Goal: Entertainment & Leisure: Consume media (video, audio)

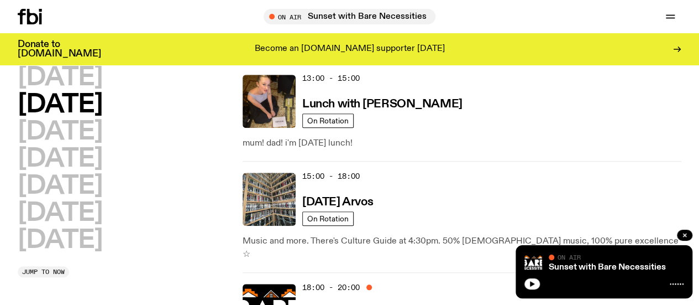
scroll to position [437, 0]
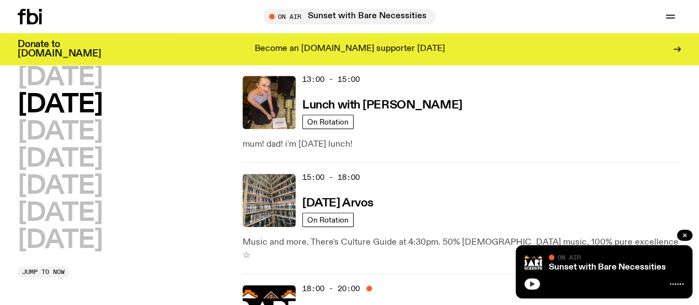
click at [529, 280] on icon "button" at bounding box center [532, 283] width 7 height 7
click at [533, 283] on rect "button" at bounding box center [534, 284] width 2 height 6
click at [533, 283] on icon "button" at bounding box center [532, 284] width 5 height 6
click at [686, 235] on icon "button" at bounding box center [684, 234] width 3 height 3
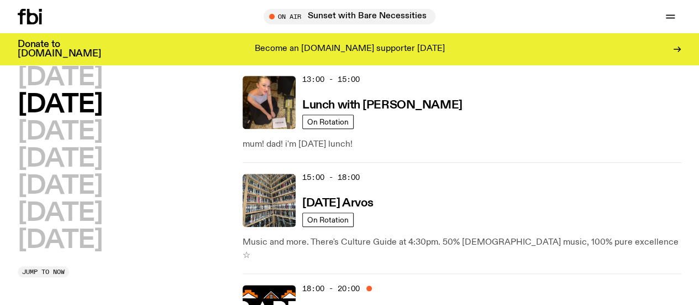
click at [0, 0] on span "Tune in live" at bounding box center [0, 0] width 0 height 0
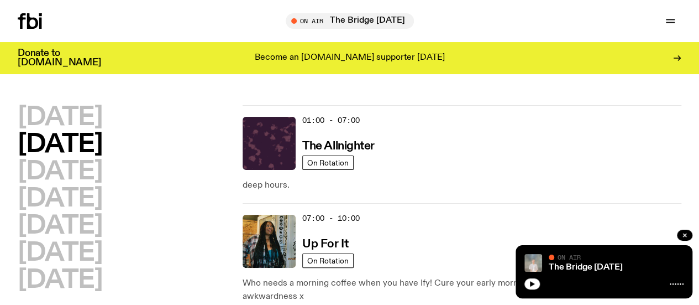
click at [532, 285] on icon "button" at bounding box center [532, 284] width 5 height 6
click at [566, 265] on link "The Bridge [DATE]" at bounding box center [586, 267] width 74 height 9
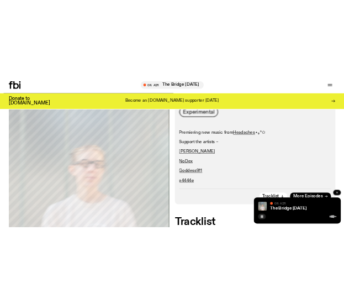
scroll to position [201, 0]
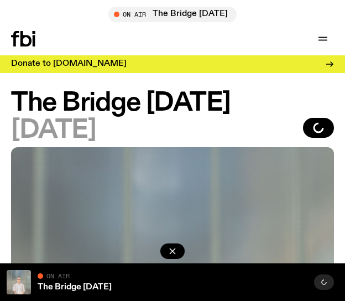
scroll to position [201, 0]
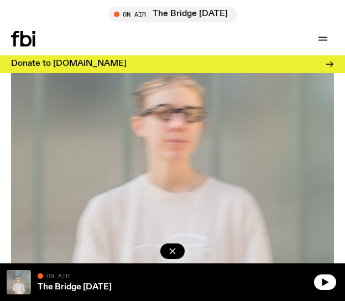
click at [335, 286] on div at bounding box center [326, 282] width 24 height 24
click at [333, 285] on button "button" at bounding box center [325, 281] width 22 height 15
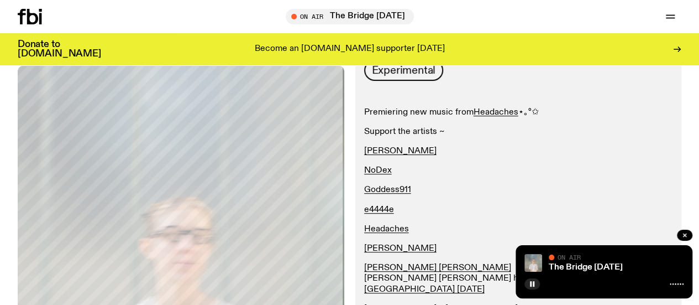
scroll to position [0, 0]
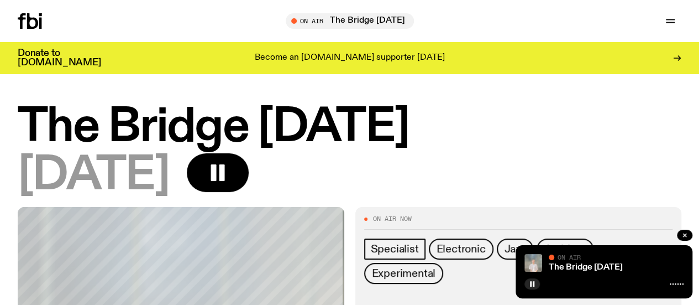
click at [0, 0] on icon "button" at bounding box center [0, 0] width 0 height 0
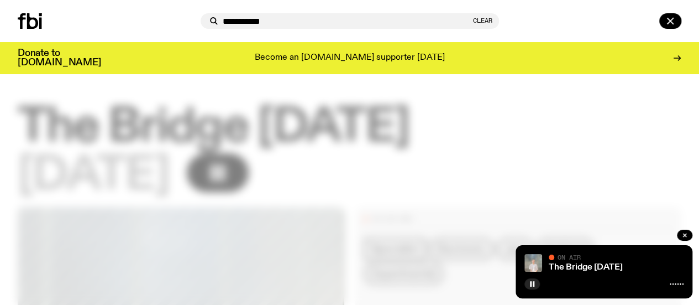
type input "**********"
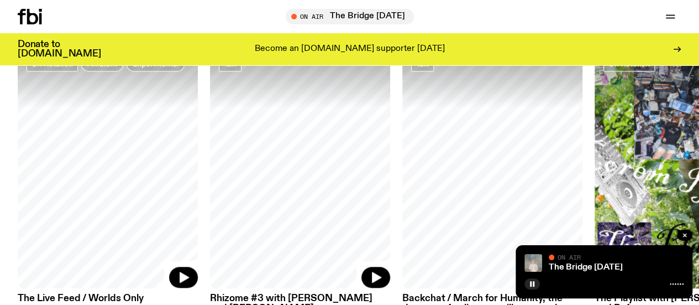
scroll to position [508, 0]
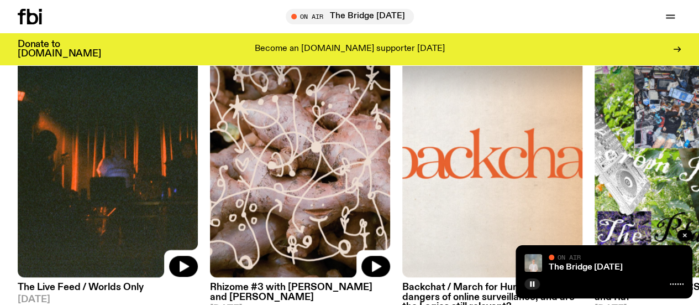
click at [0, 0] on icon "button" at bounding box center [0, 0] width 0 height 0
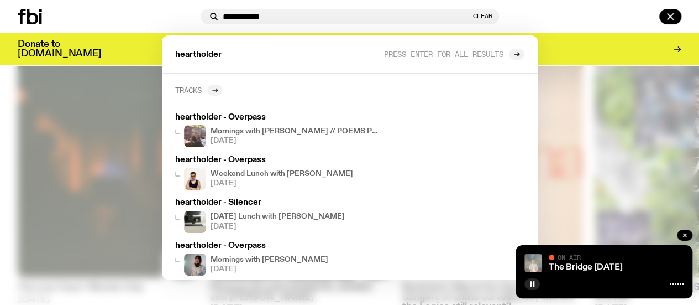
type input "**********"
click at [212, 88] on div at bounding box center [214, 90] width 15 height 11
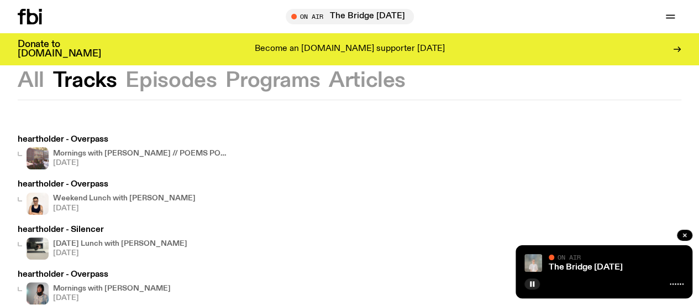
scroll to position [25, 0]
click at [119, 196] on h4 "Weekend Lunch with Matt Do" at bounding box center [124, 198] width 143 height 7
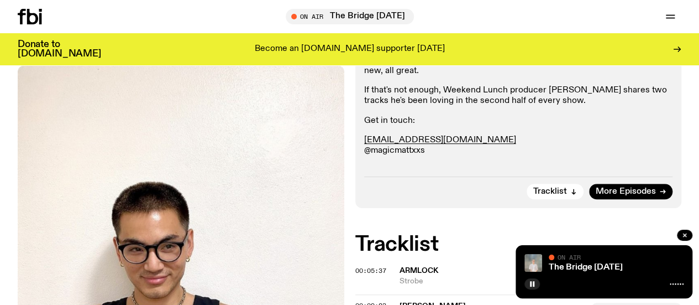
scroll to position [257, 0]
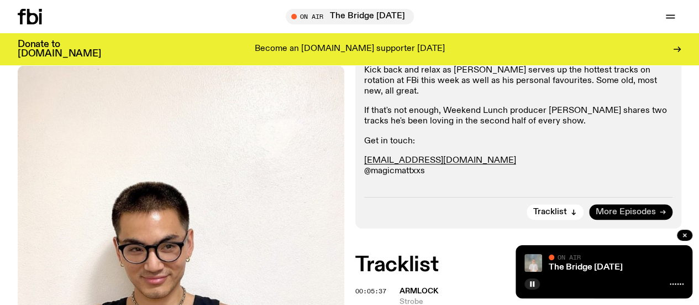
click at [344, 216] on span "More Episodes" at bounding box center [626, 212] width 60 height 8
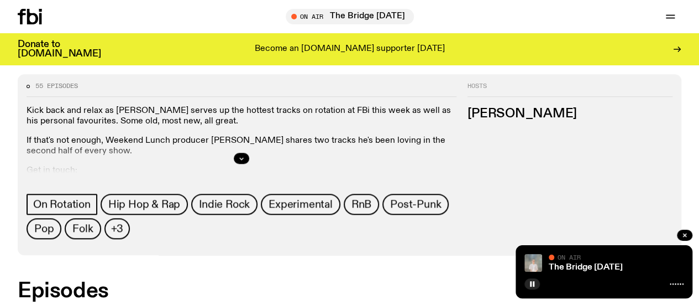
scroll to position [513, 0]
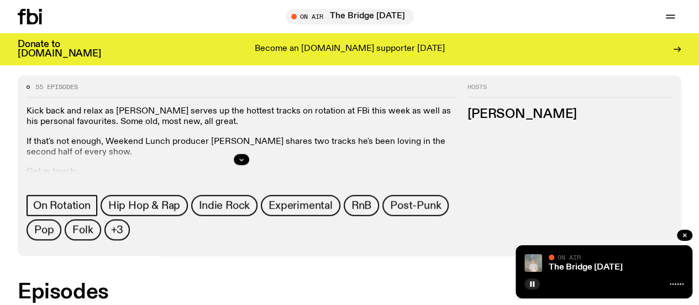
click at [344, 164] on div at bounding box center [242, 159] width 430 height 35
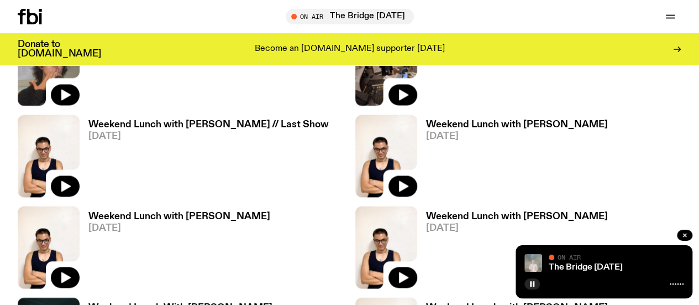
scroll to position [904, 0]
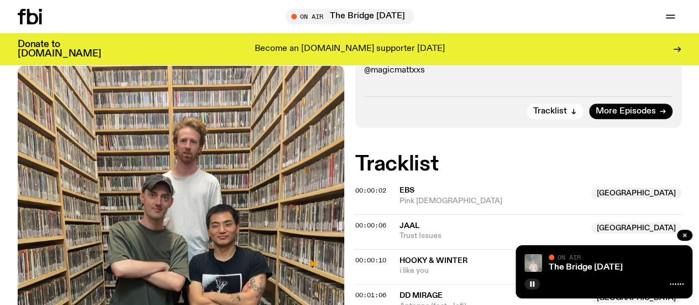
scroll to position [410, 0]
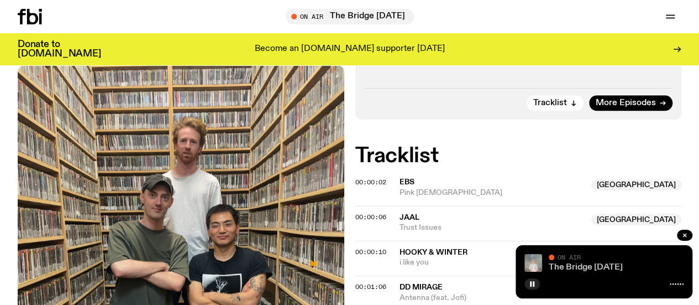
click at [344, 268] on link "The Bridge [DATE]" at bounding box center [586, 267] width 74 height 9
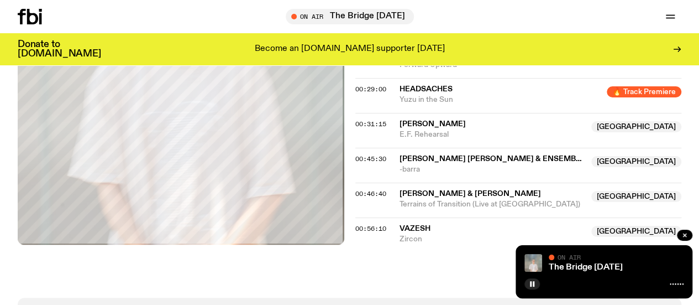
scroll to position [589, 0]
